Goal: Transaction & Acquisition: Purchase product/service

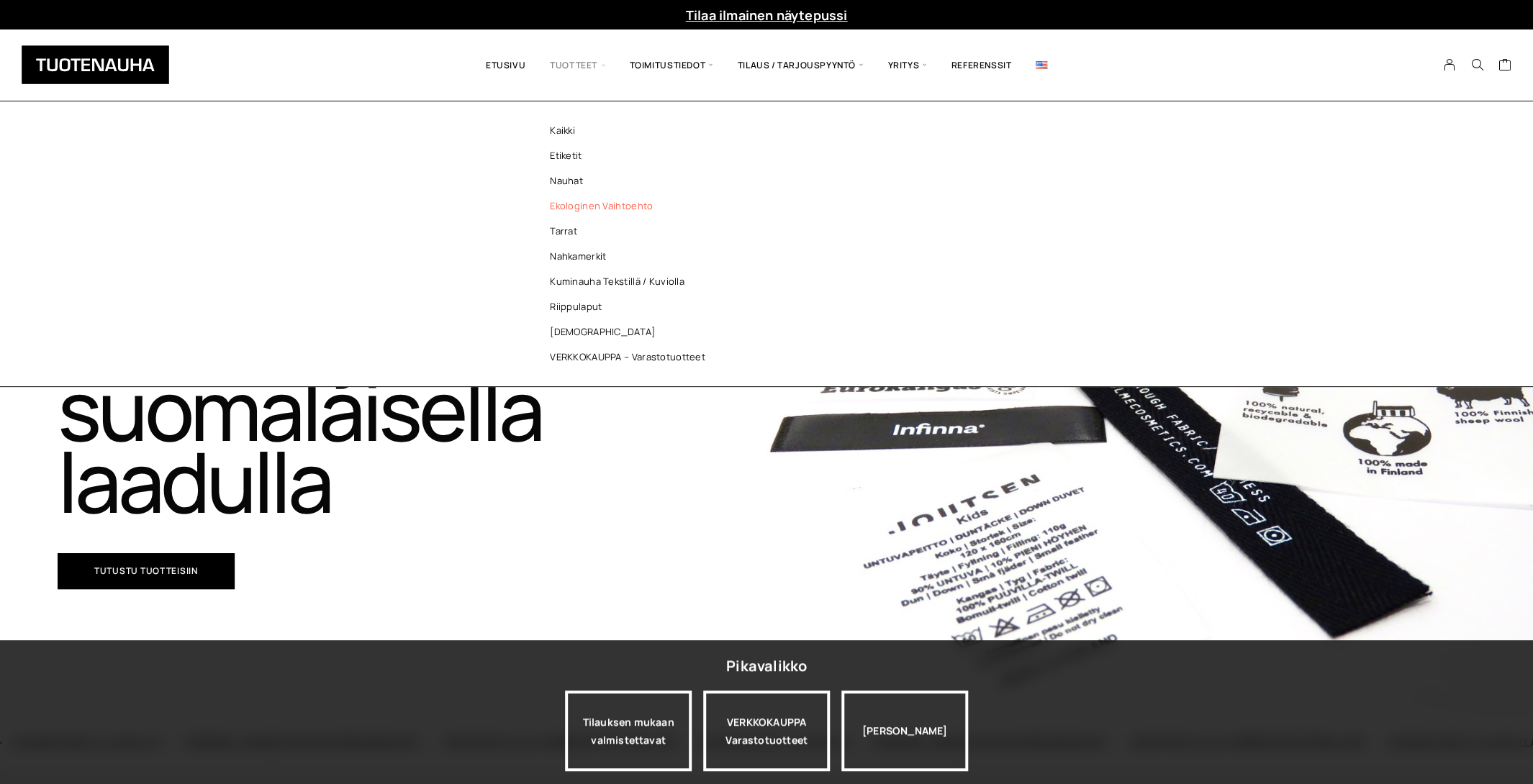
click at [583, 202] on link "Ekologinen vaihtoehto" at bounding box center [631, 206] width 209 height 26
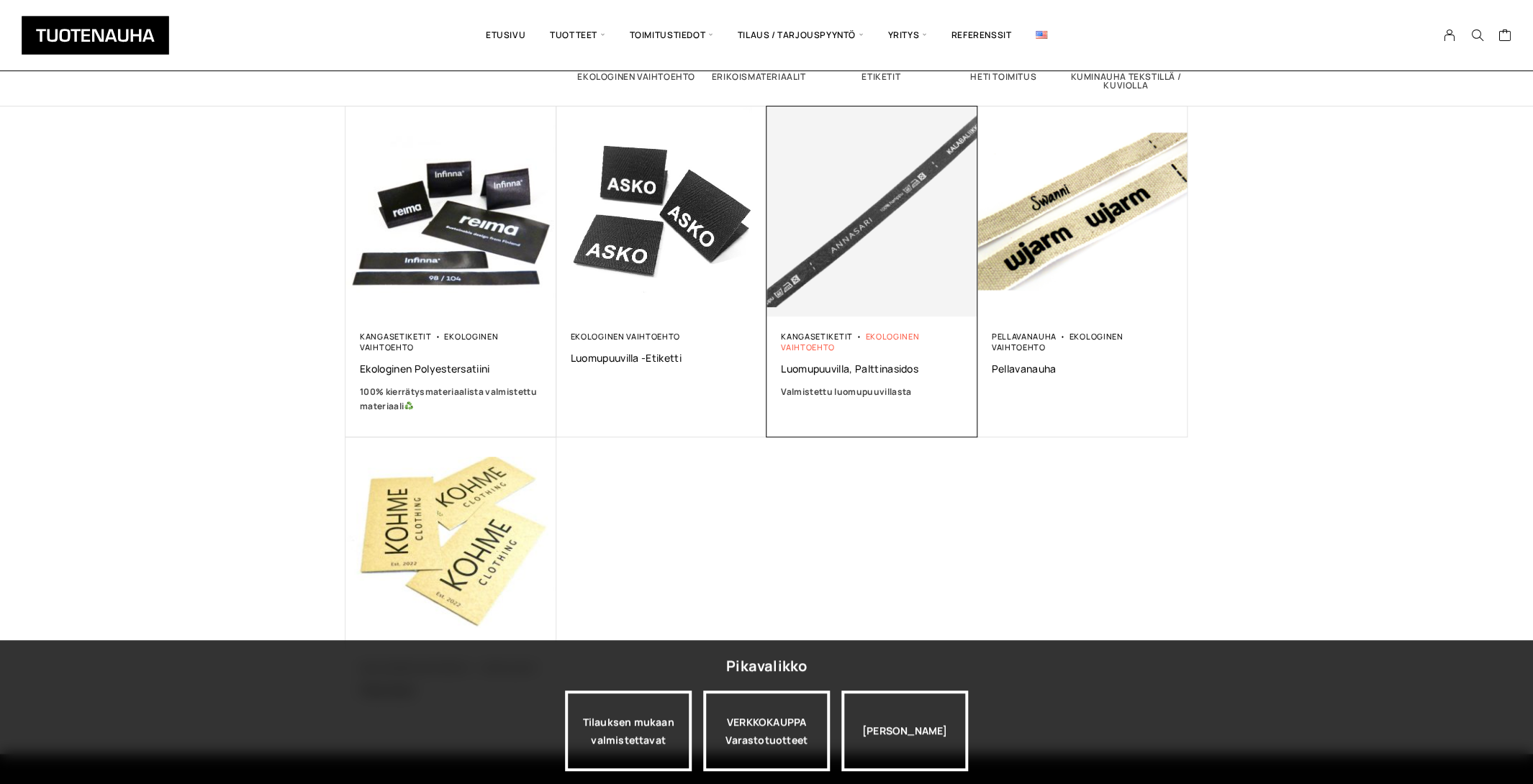
scroll to position [208, 0]
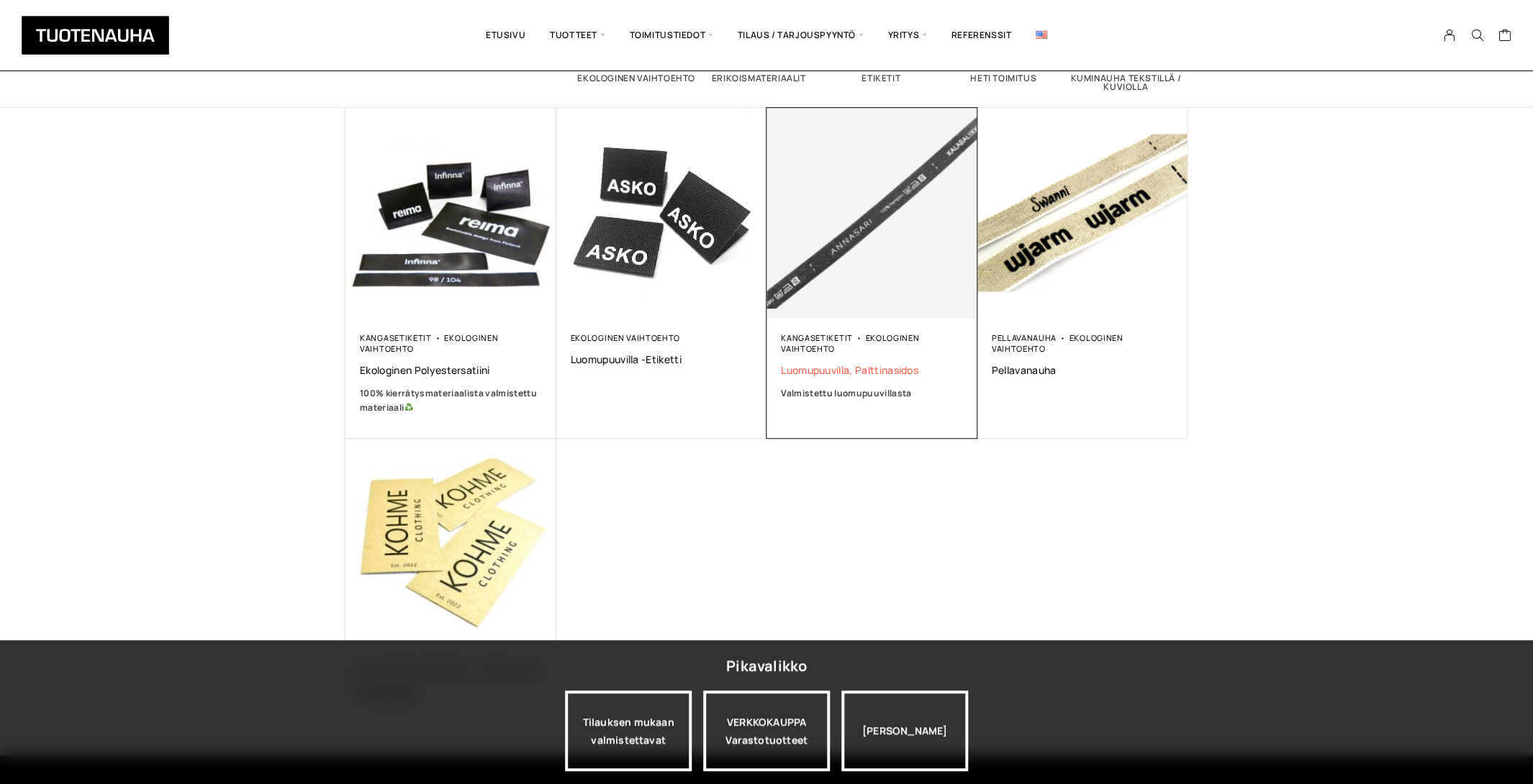
click at [855, 369] on span "Luomupuuvilla, palttinasidos" at bounding box center [872, 370] width 182 height 14
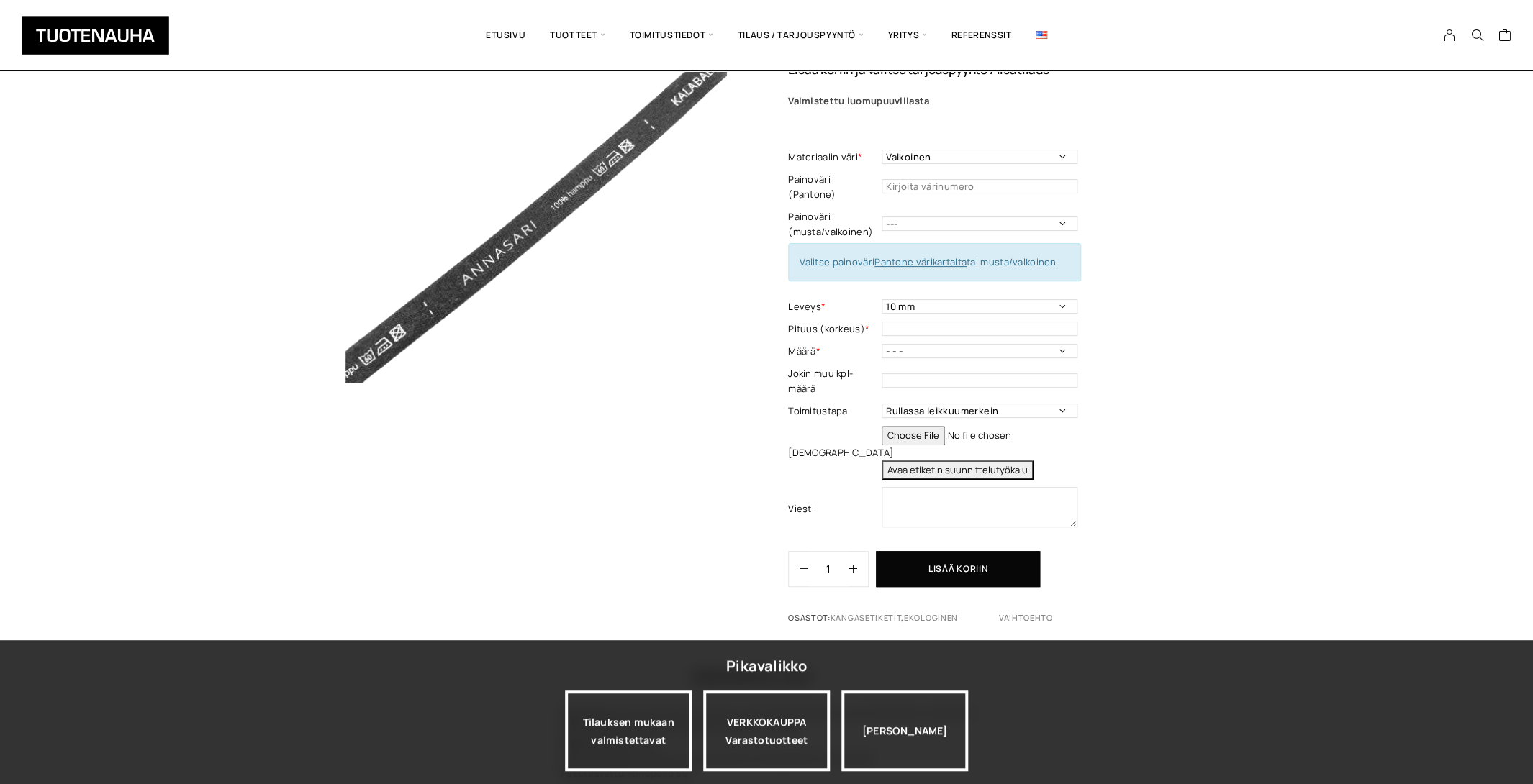
scroll to position [4, 0]
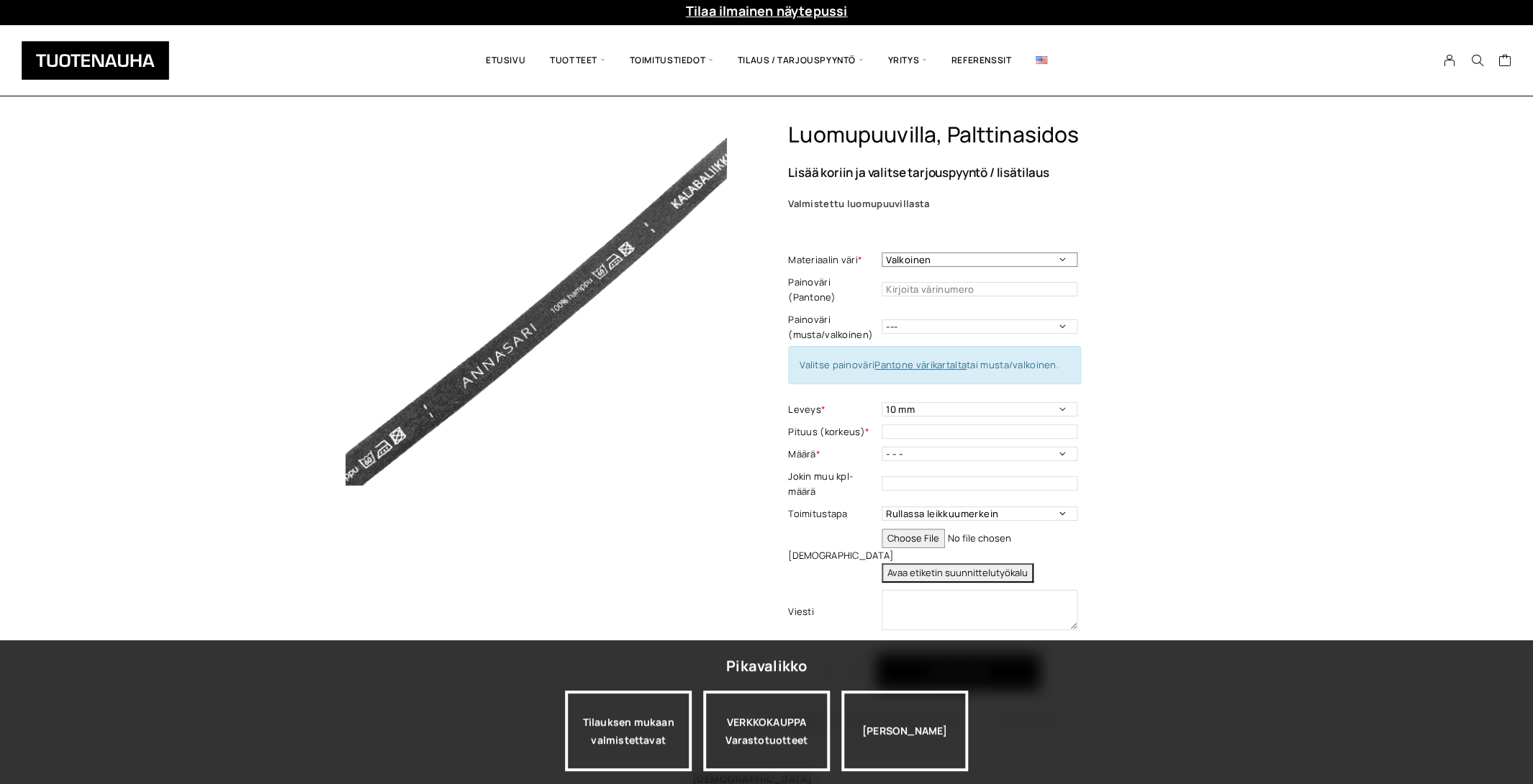
select select "Luonnonvalkoinen"
click option "Luonnonvalkoinen" at bounding box center [0, 0] width 0 height 0
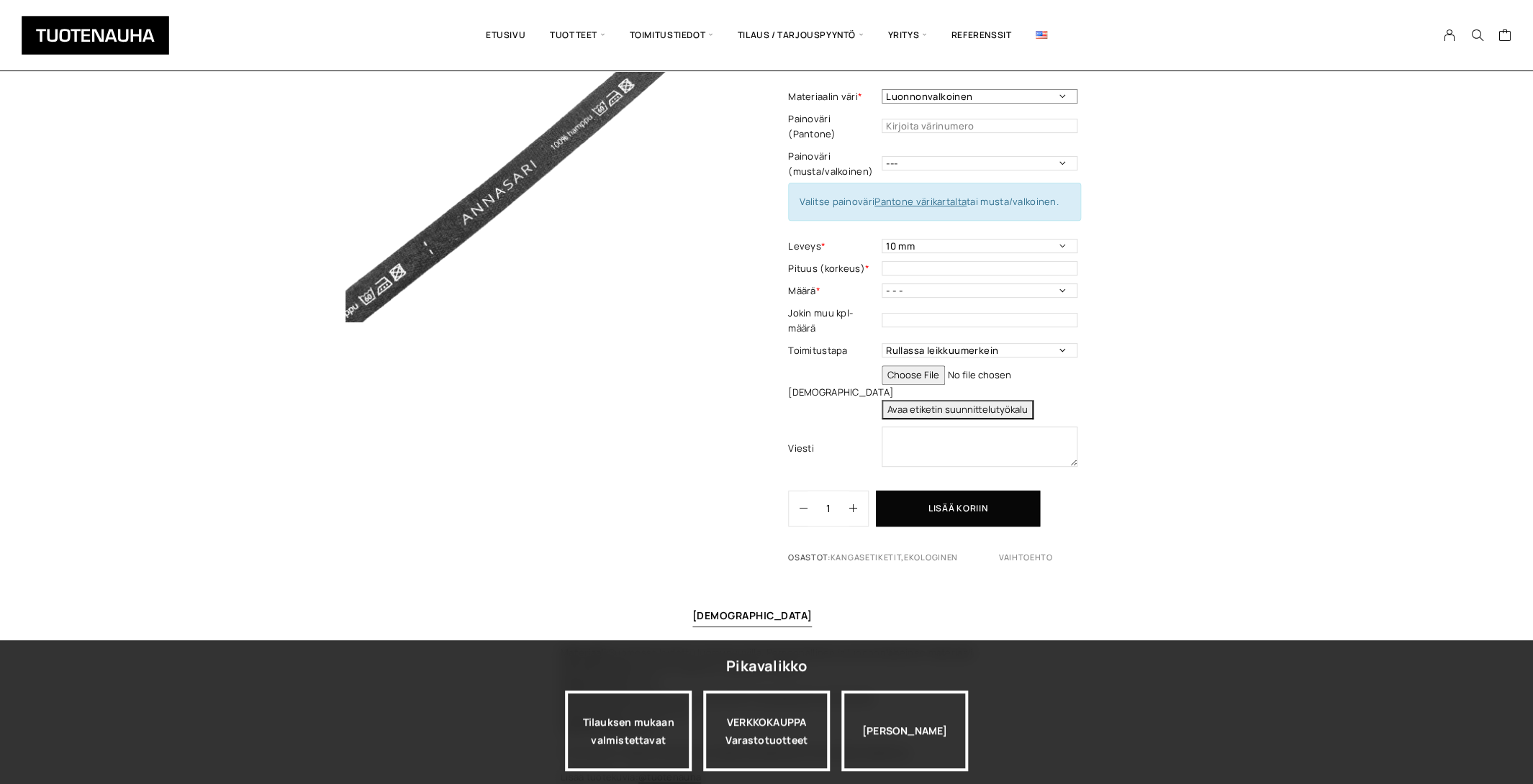
scroll to position [175, 0]
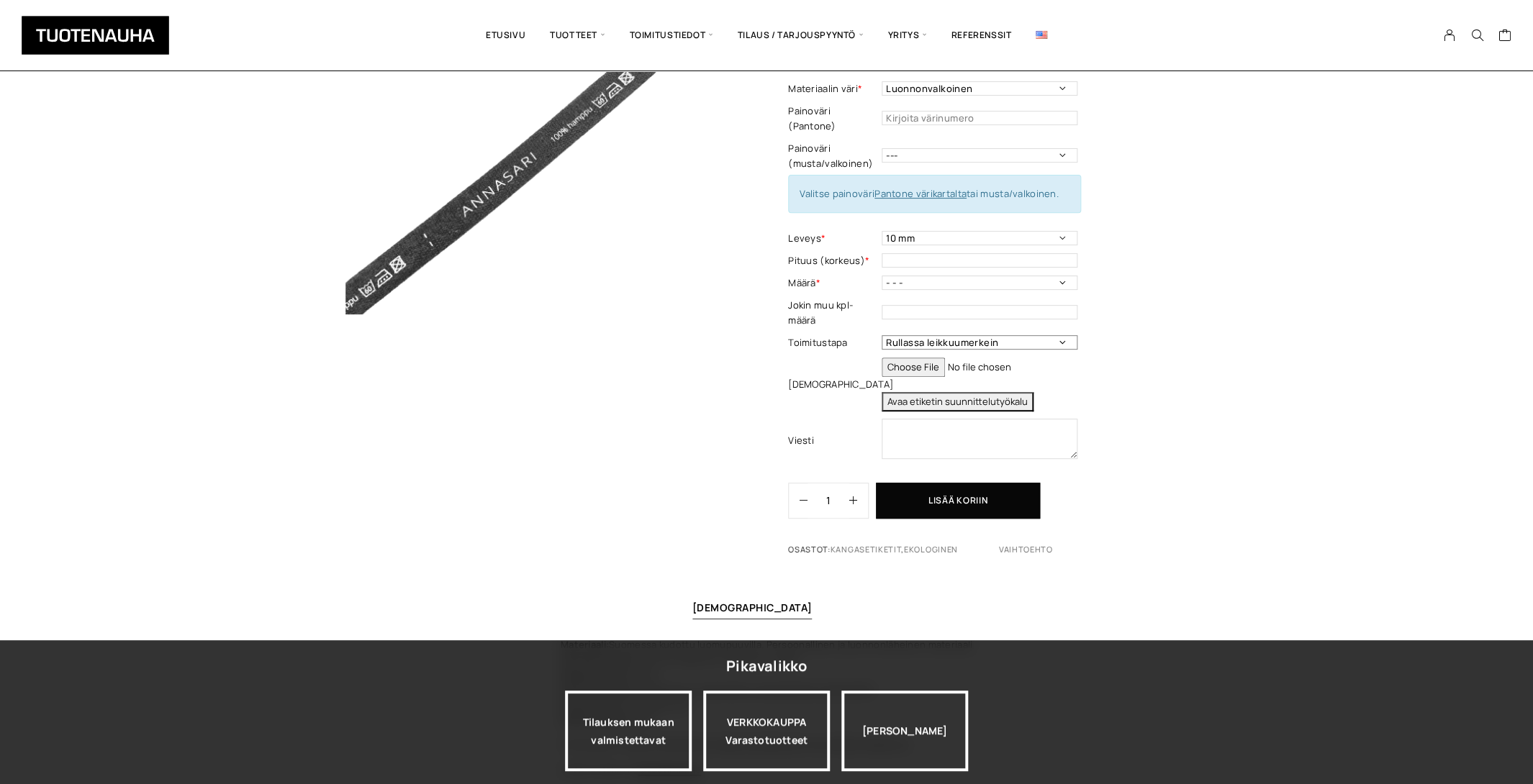
select select "Leikattuna"
click option "Leikattuna" at bounding box center [0, 0] width 0 height 0
click at [1001, 396] on button "Avaa etiketin suunnittelutyökalu" at bounding box center [957, 402] width 152 height 20
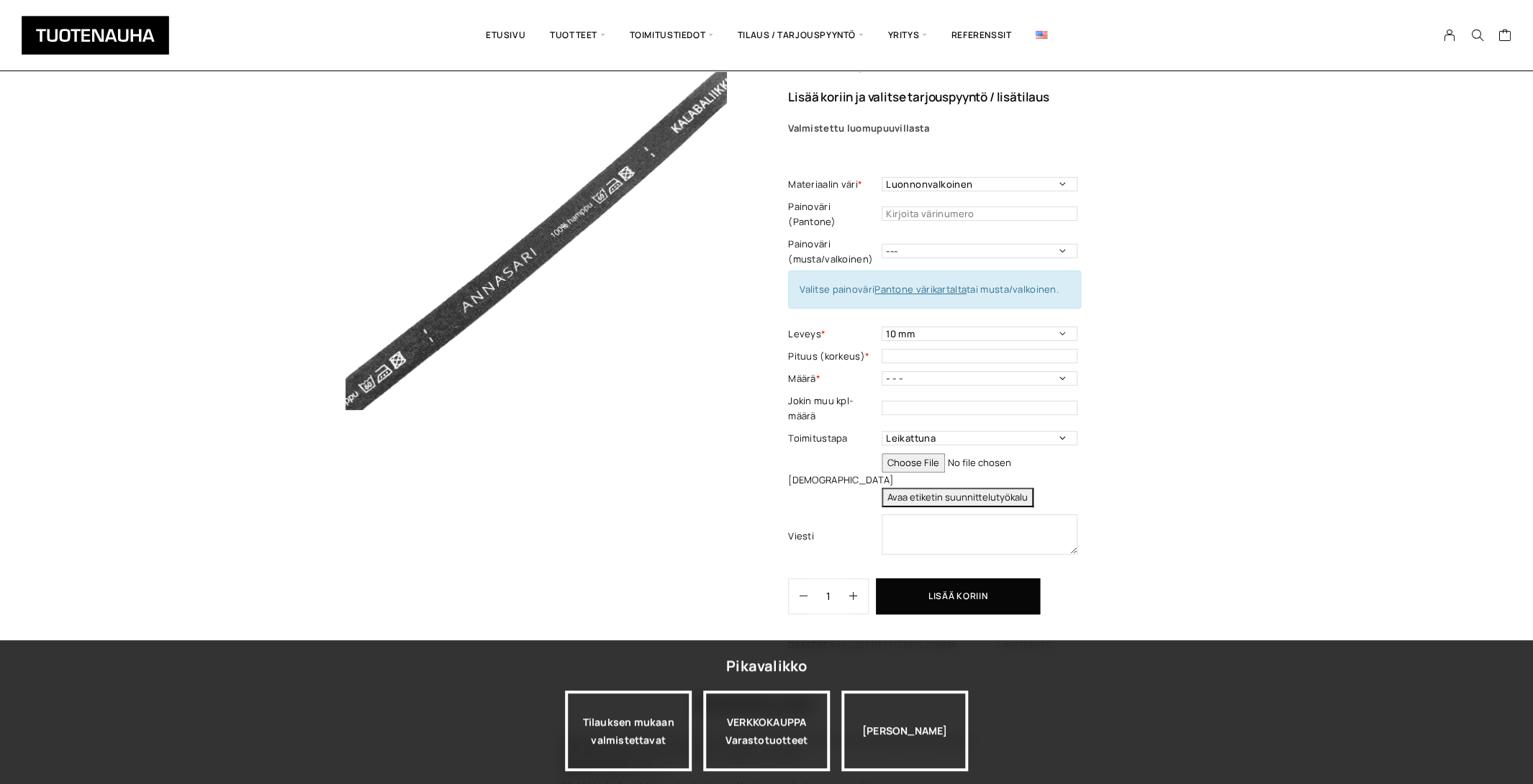
scroll to position [67, 0]
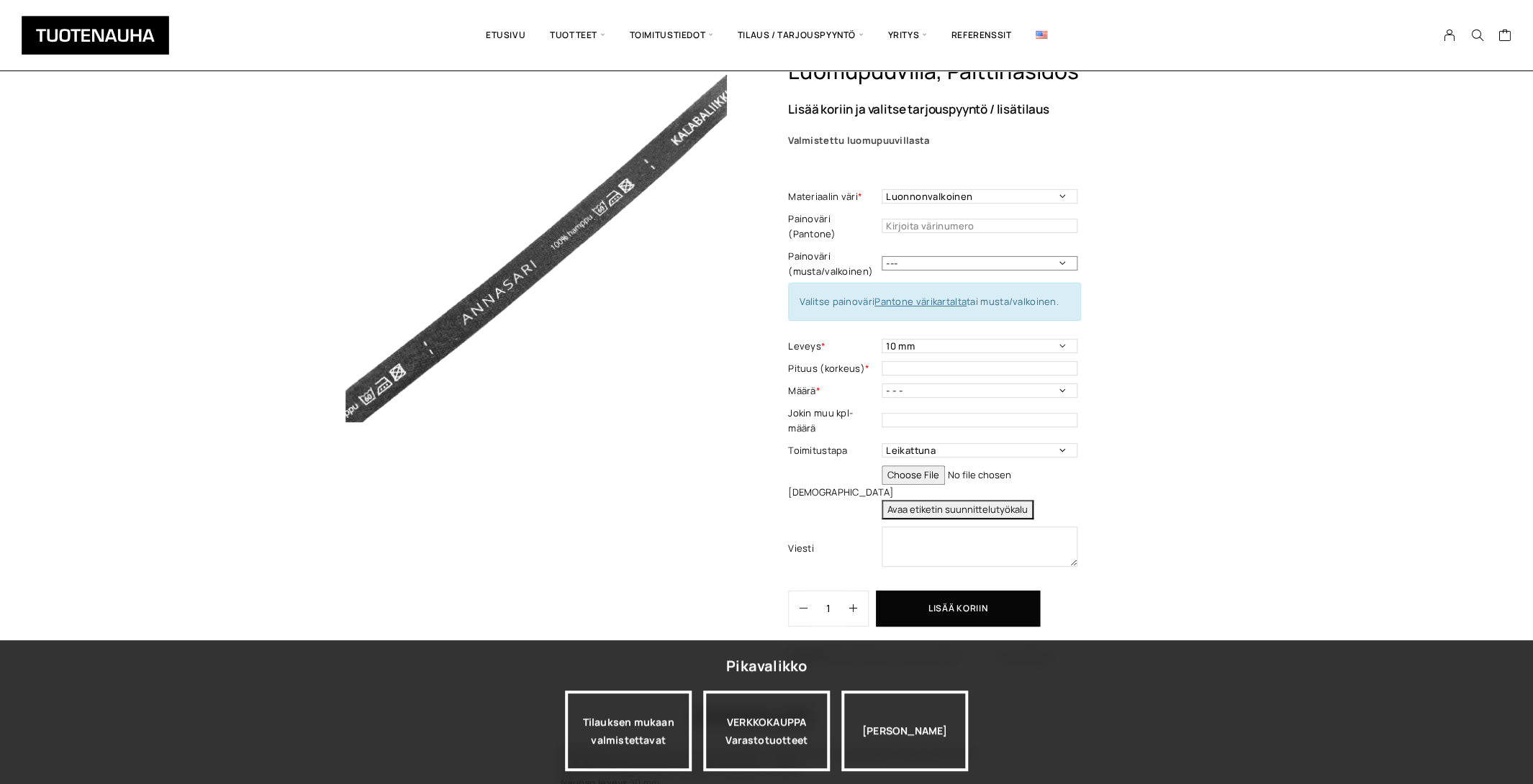
click option "---" at bounding box center [0, 0] width 0 height 0
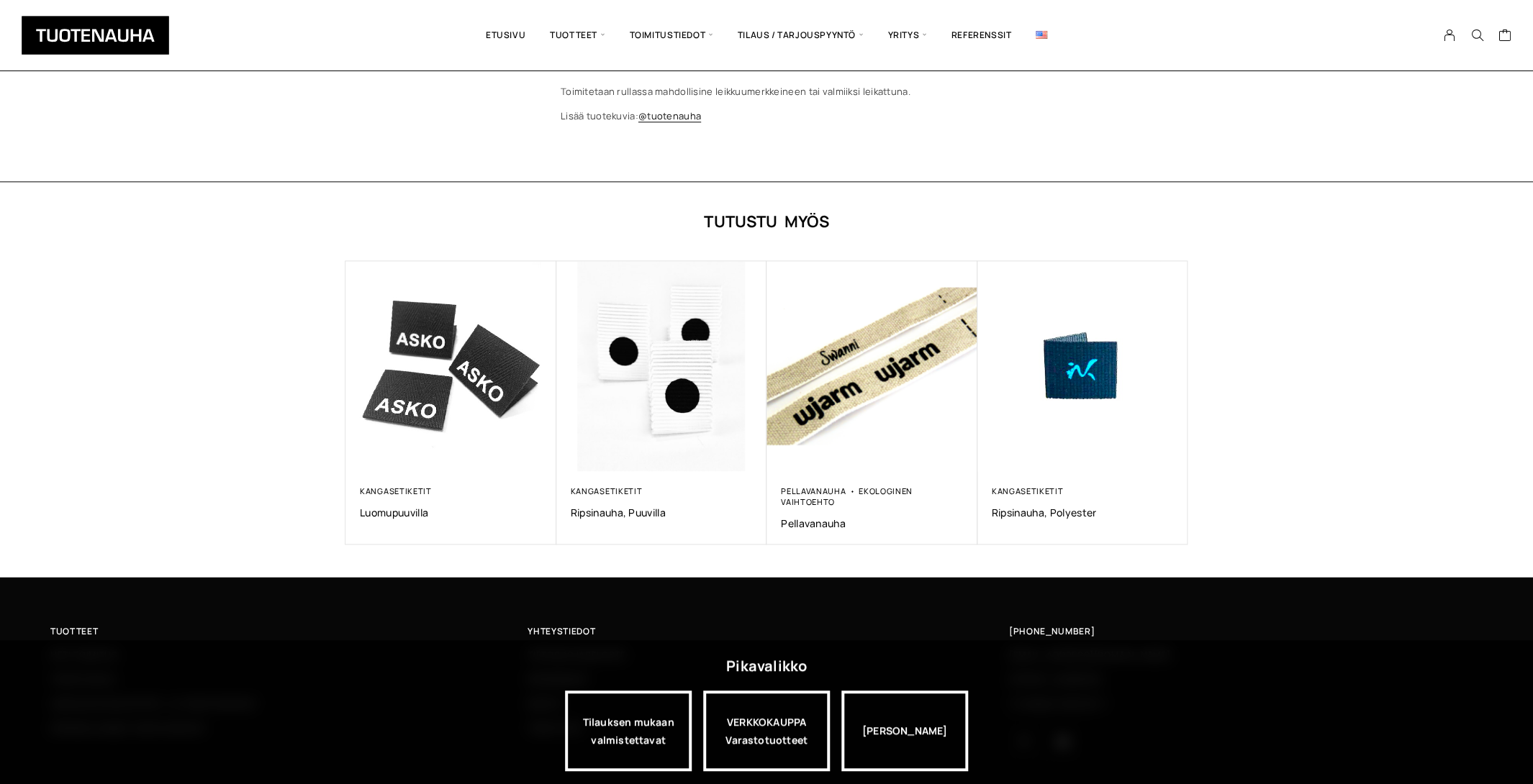
scroll to position [862, 0]
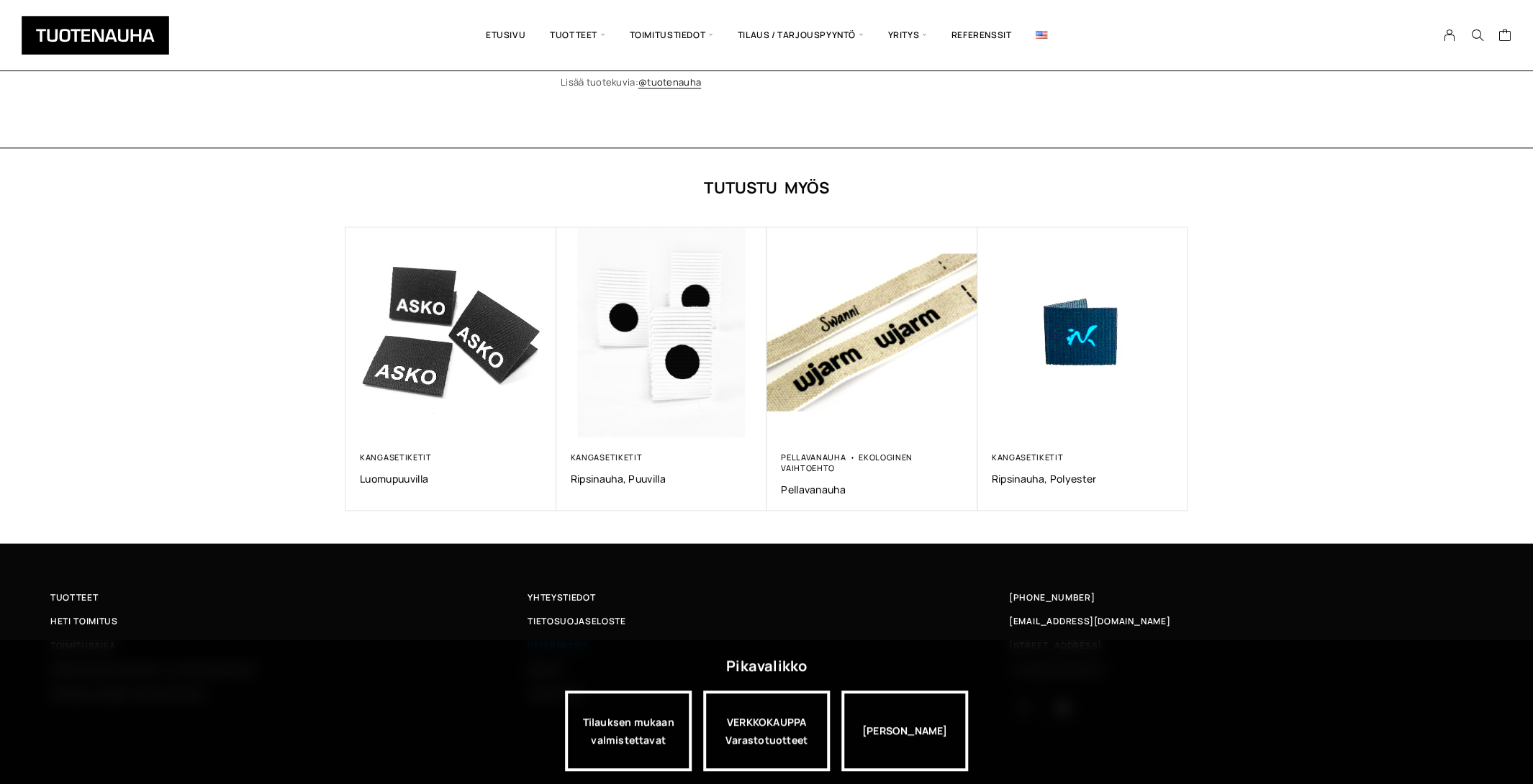
click at [583, 638] on span "Referenssit" at bounding box center [557, 646] width 60 height 15
